Goal: Information Seeking & Learning: Learn about a topic

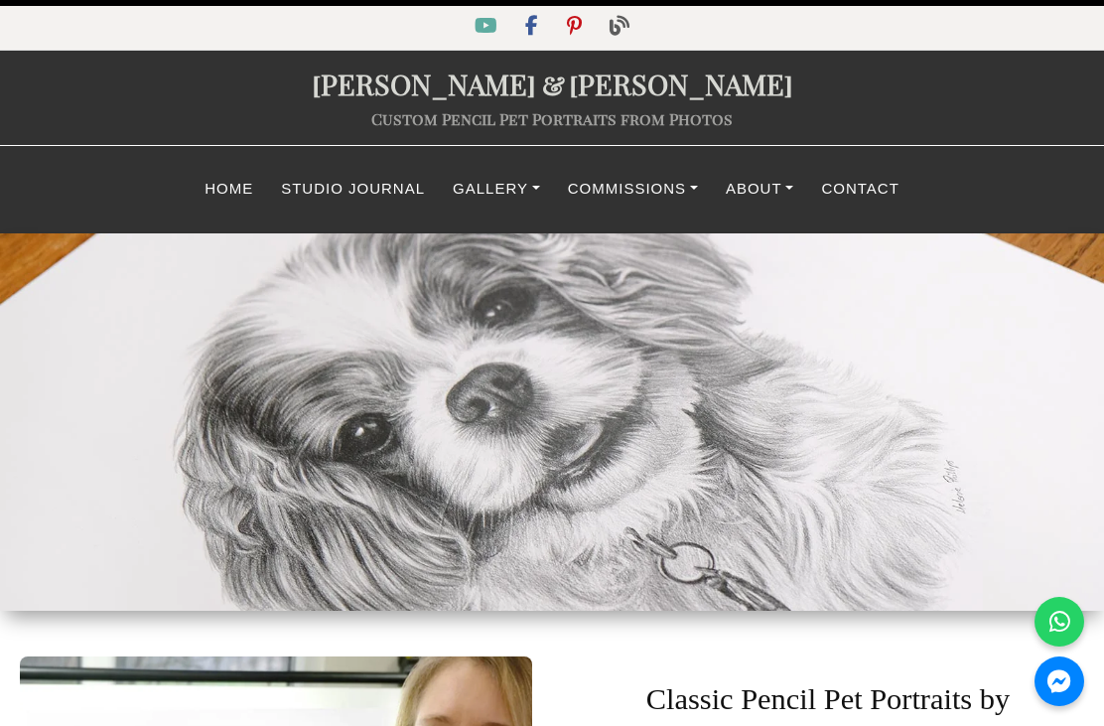
click at [760, 193] on link "About" at bounding box center [760, 189] width 96 height 39
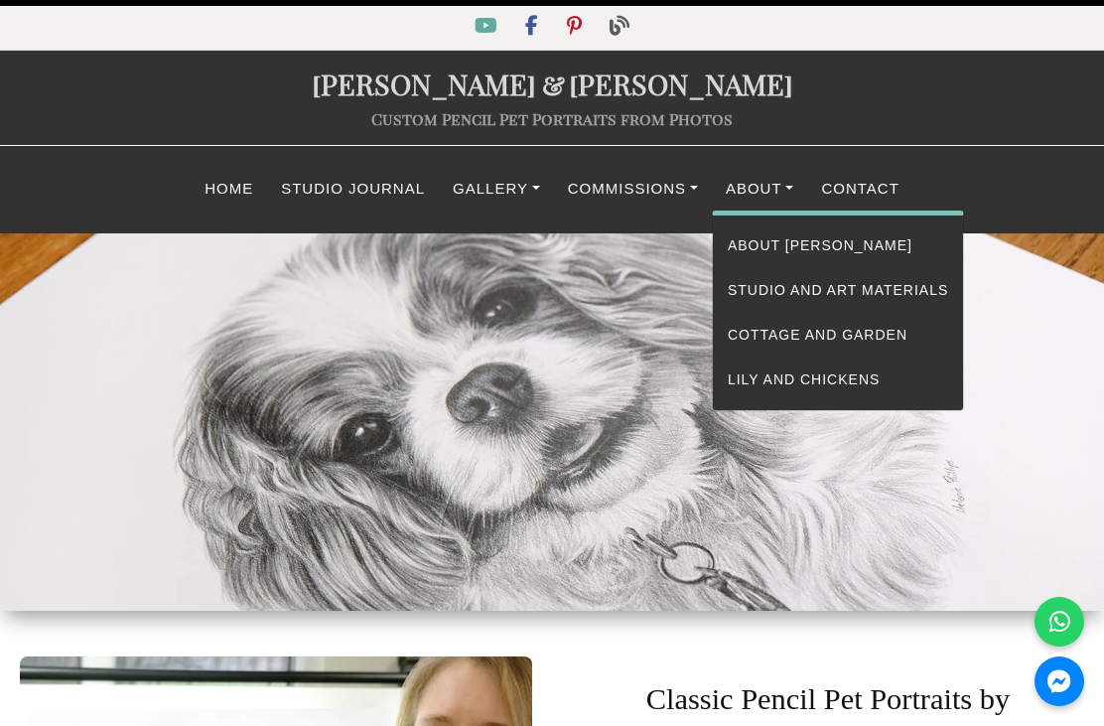
click at [823, 259] on link "About [PERSON_NAME]" at bounding box center [838, 245] width 250 height 45
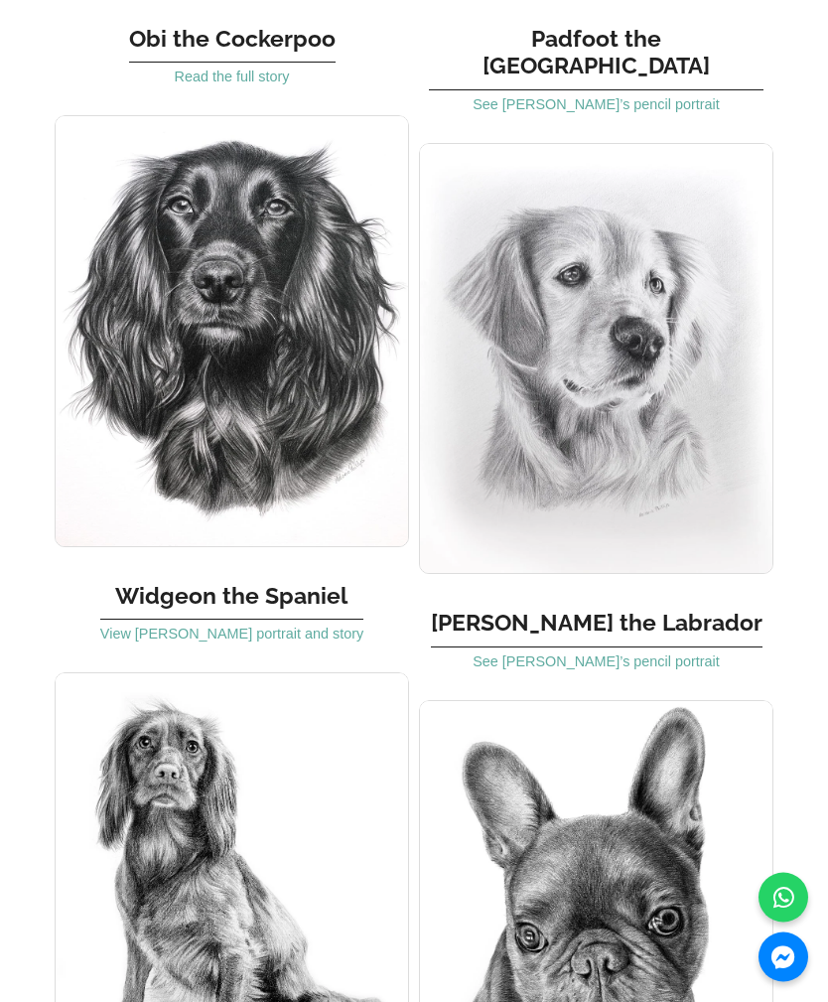
scroll to position [2379, 0]
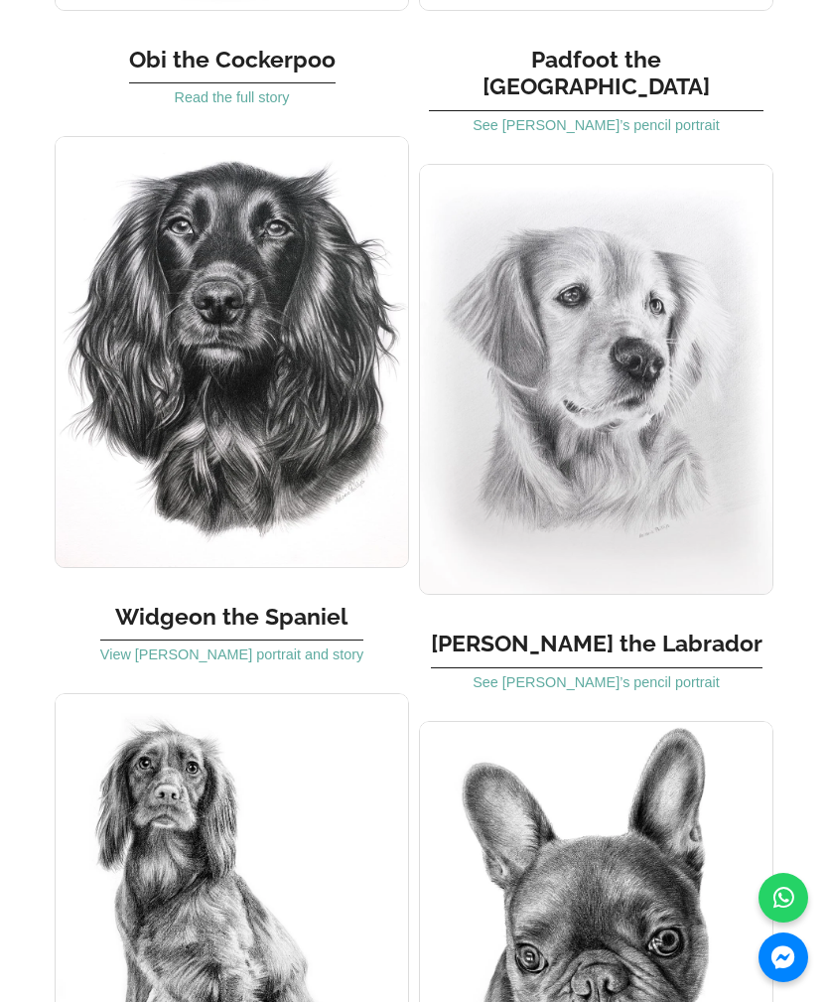
click at [600, 674] on link "See Sam’s pencil portrait" at bounding box center [596, 682] width 246 height 16
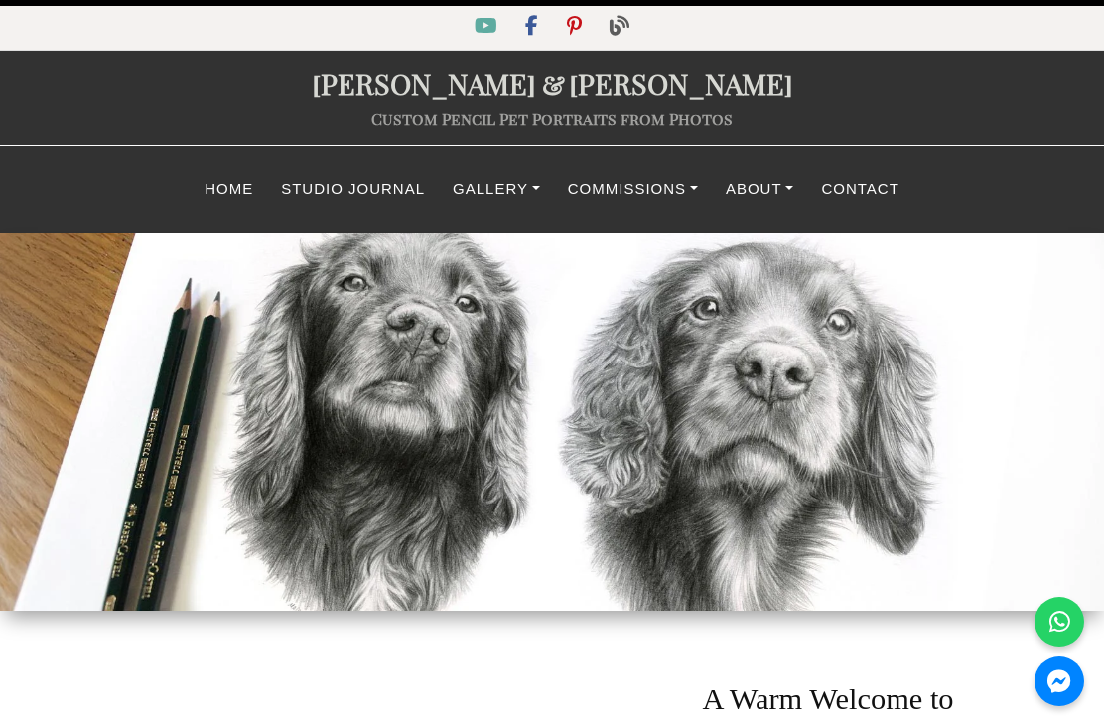
click at [486, 191] on link "Gallery" at bounding box center [496, 189] width 115 height 39
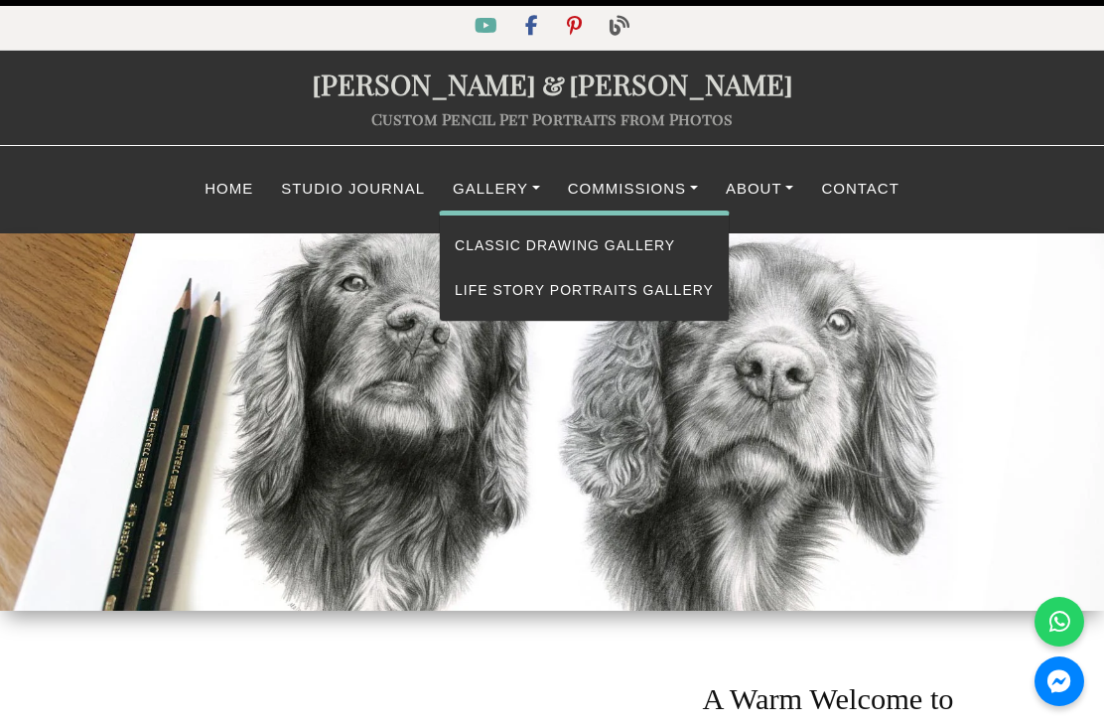
click at [628, 295] on link "Life Story Portraits Gallery" at bounding box center [584, 290] width 289 height 45
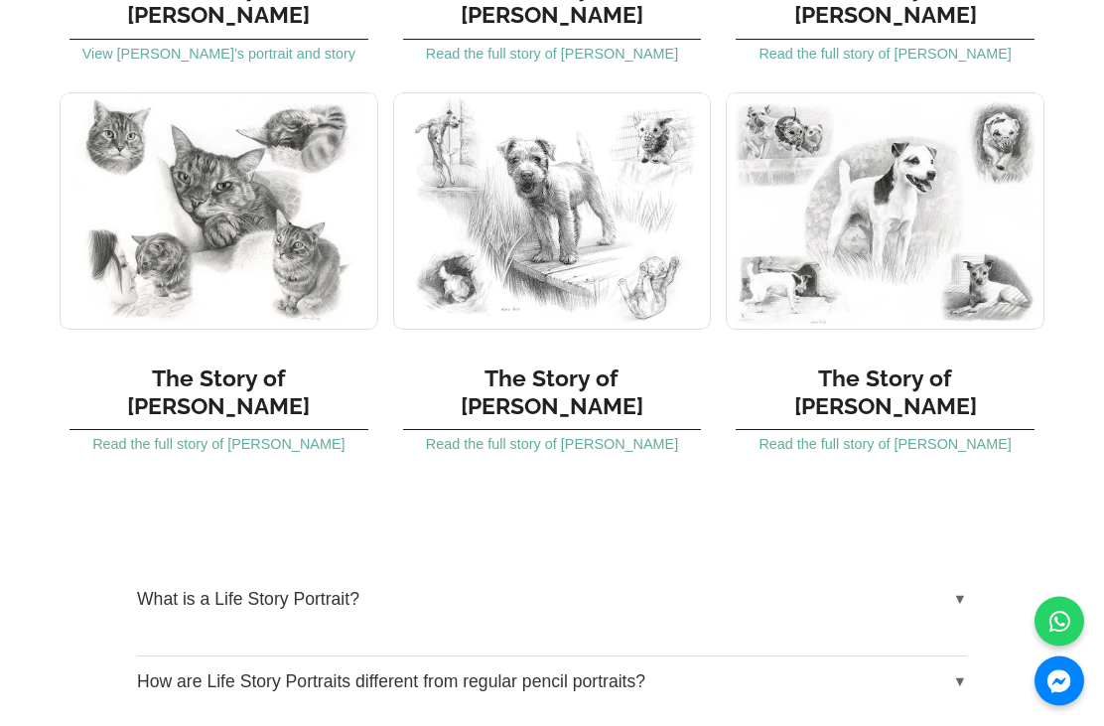
scroll to position [2721, 0]
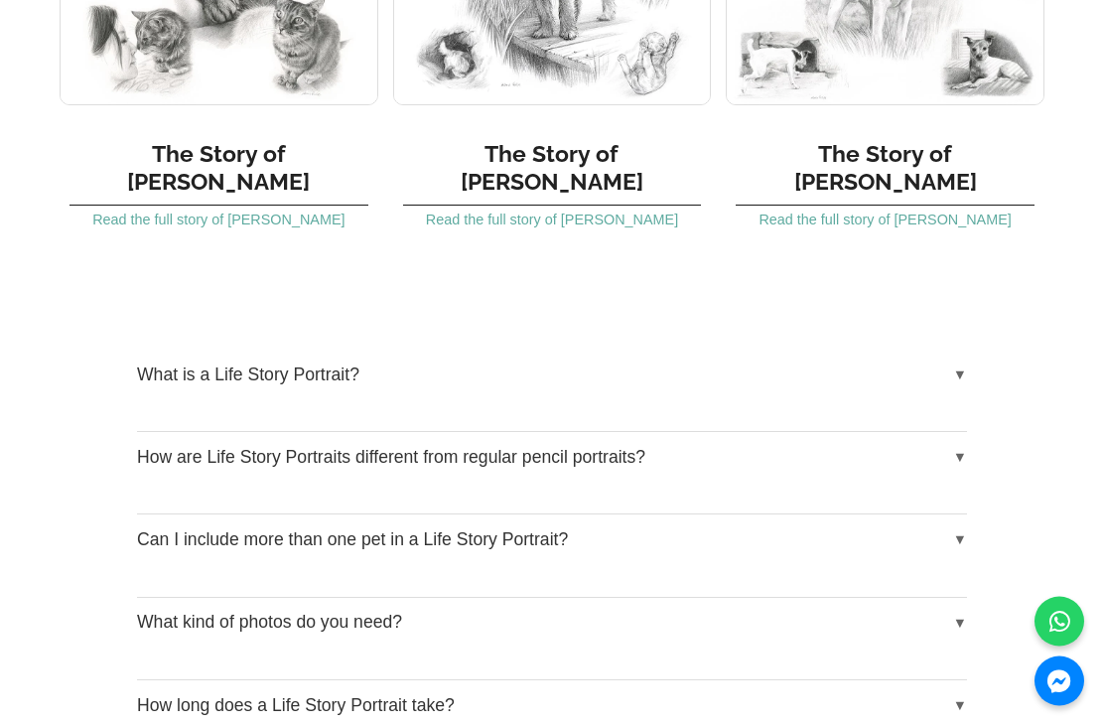
click at [428, 350] on button "What is a Life Story Portrait?" at bounding box center [552, 375] width 830 height 50
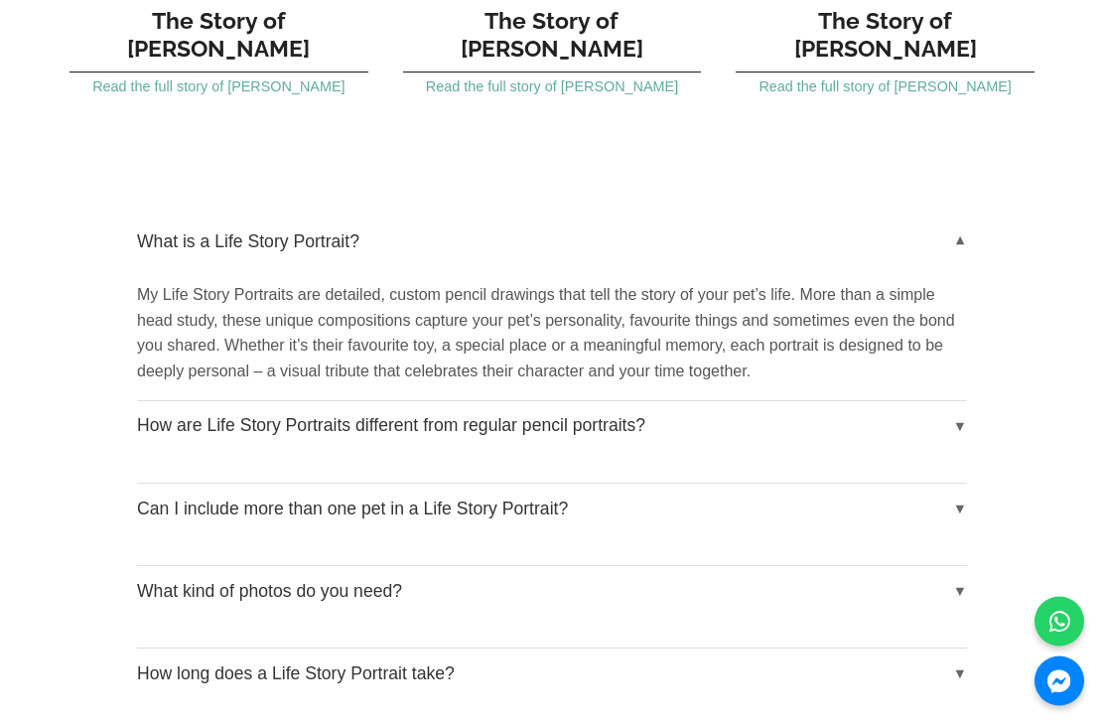
scroll to position [3071, 0]
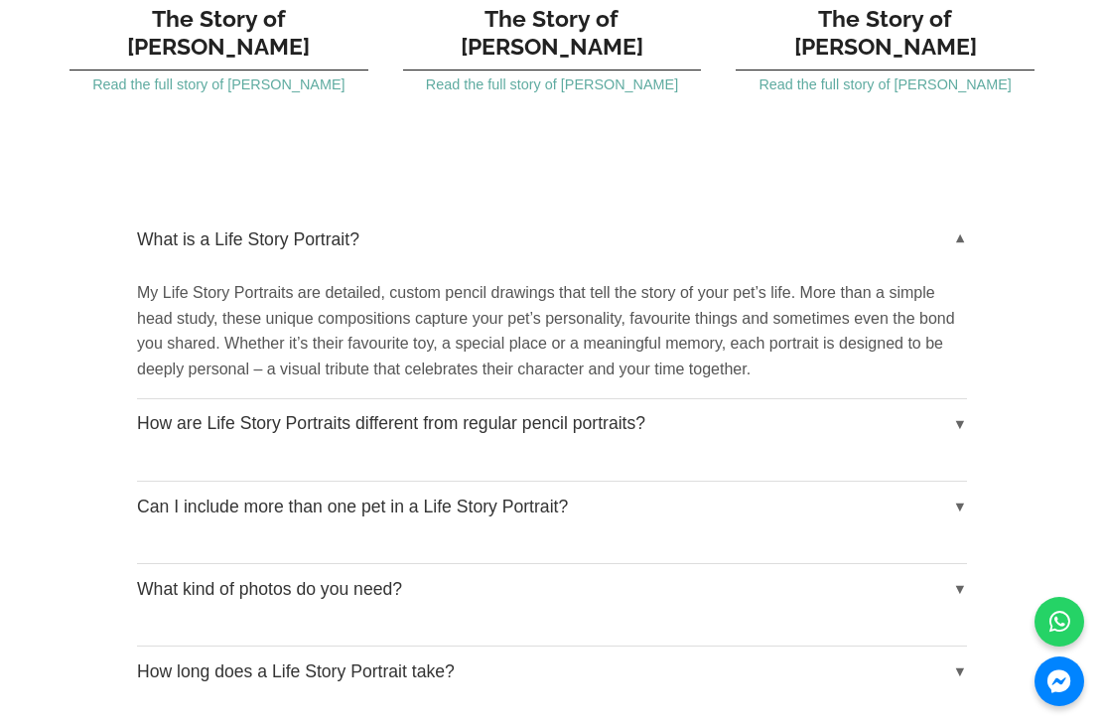
click at [500, 564] on button "What kind of photos do you need?" at bounding box center [552, 589] width 830 height 50
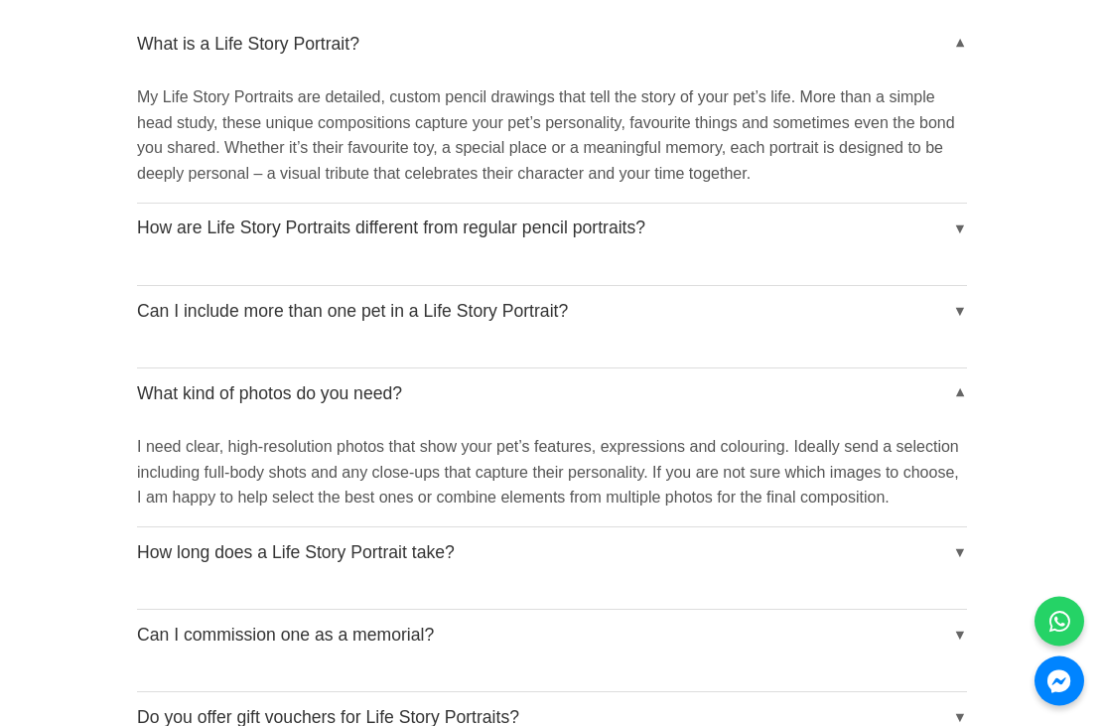
scroll to position [3266, 0]
click at [602, 527] on button "How long does a Life Story Portrait take?" at bounding box center [552, 552] width 830 height 50
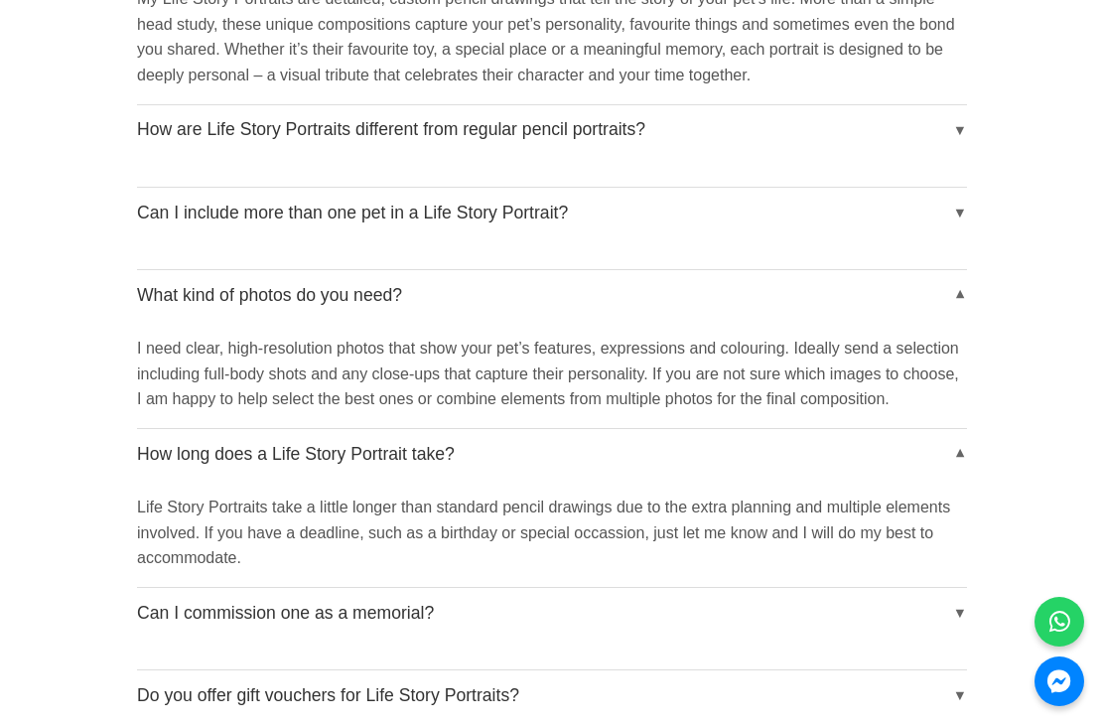
scroll to position [3374, 0]
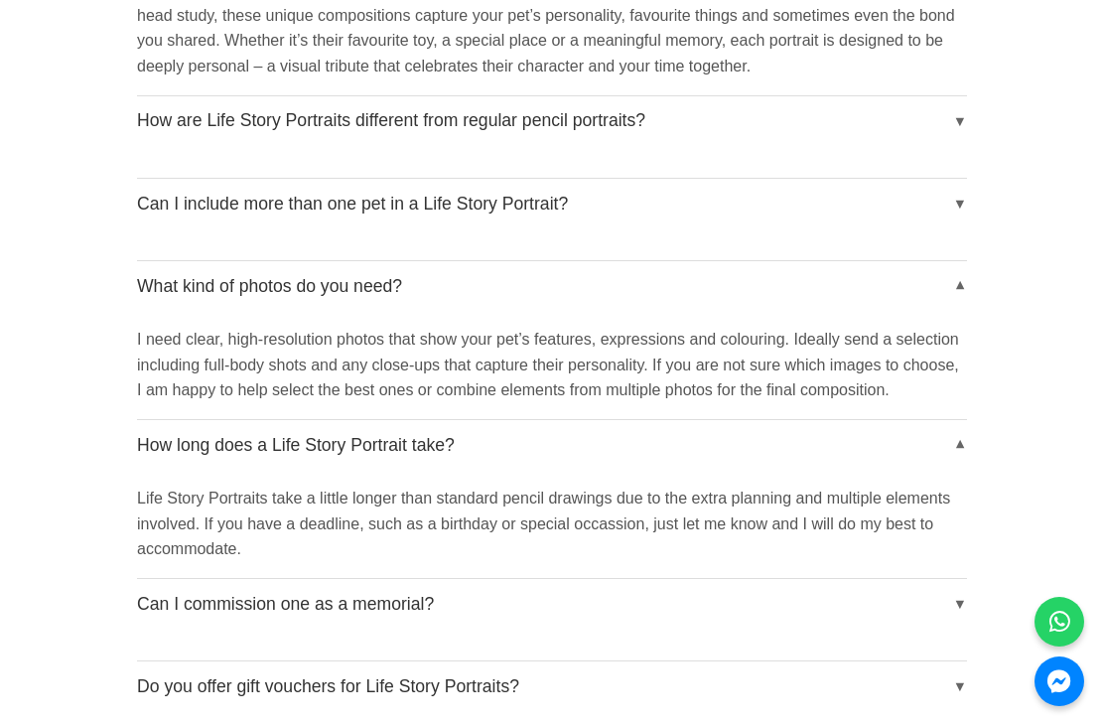
click at [524, 590] on button "Can I commission one as a memorial?" at bounding box center [552, 604] width 830 height 50
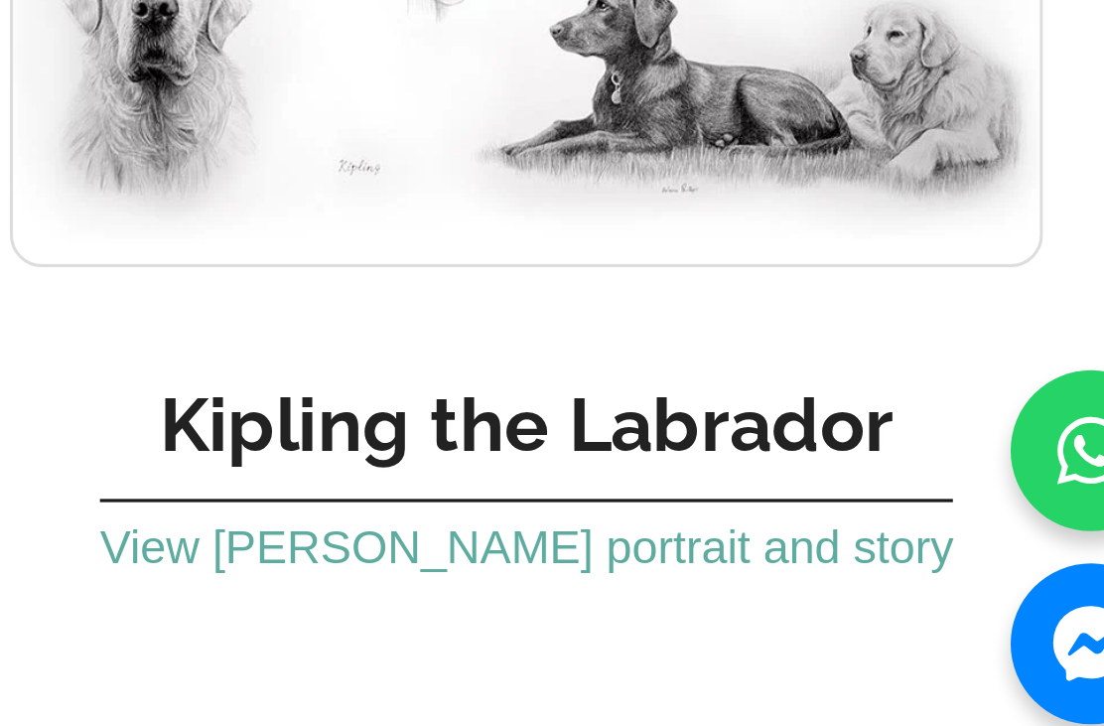
scroll to position [4458, 0]
